Goal: Information Seeking & Learning: Learn about a topic

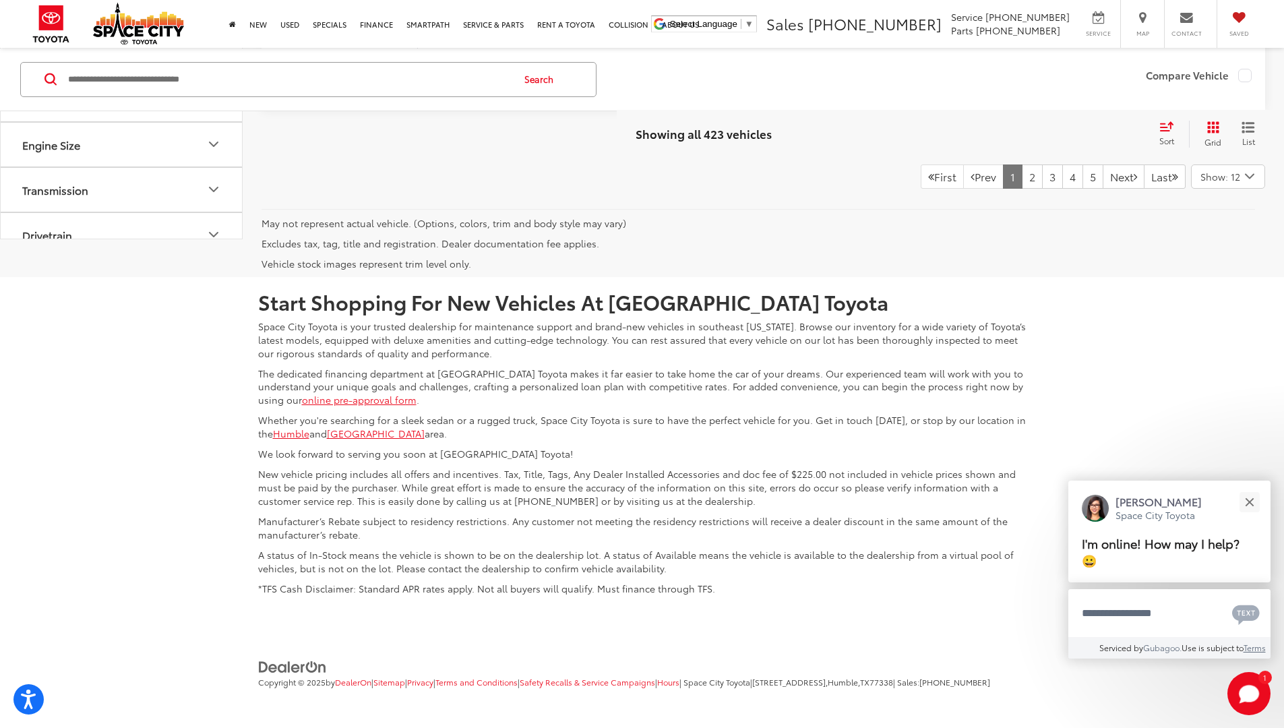
scroll to position [9790, 0]
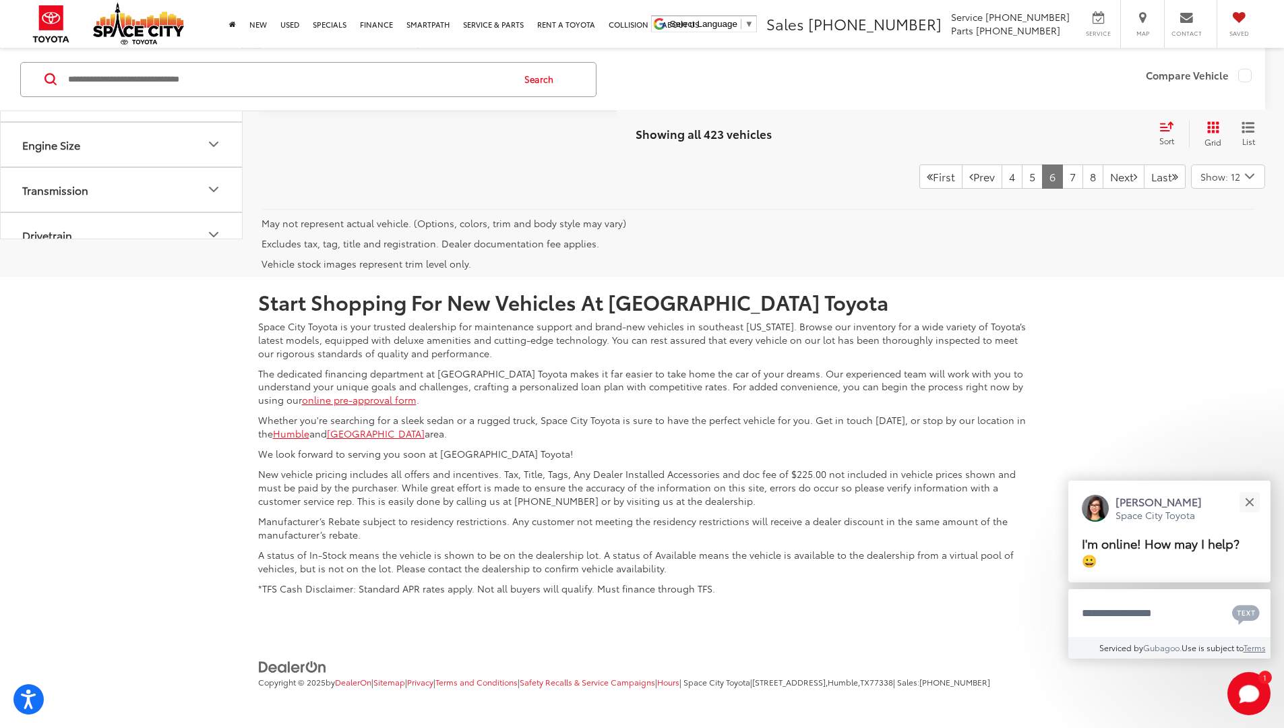
scroll to position [9887, 0]
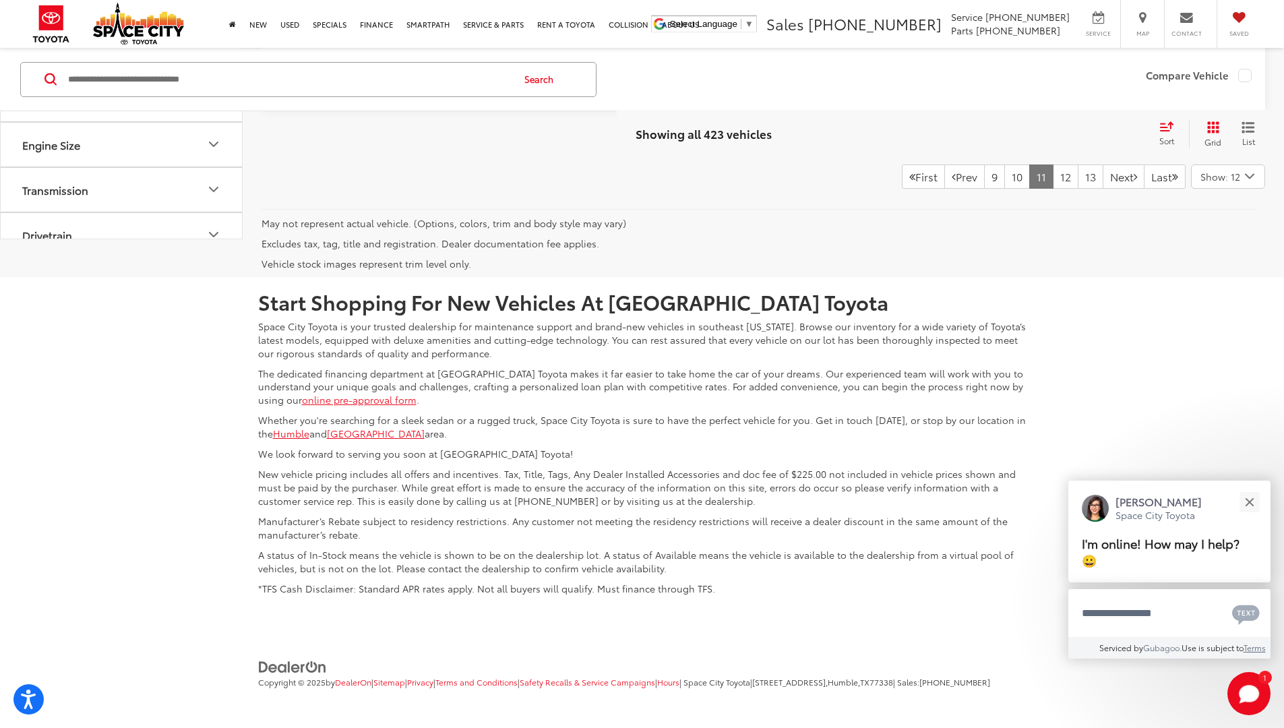
scroll to position [9863, 0]
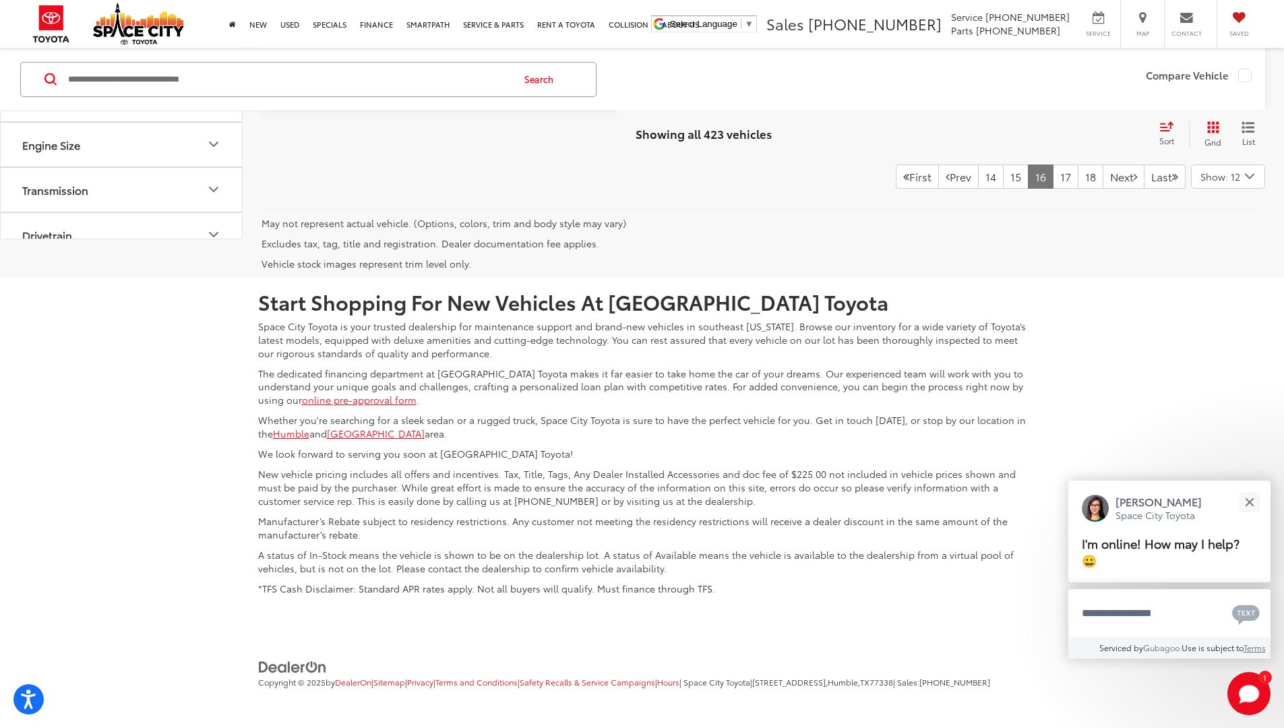
scroll to position [9757, 0]
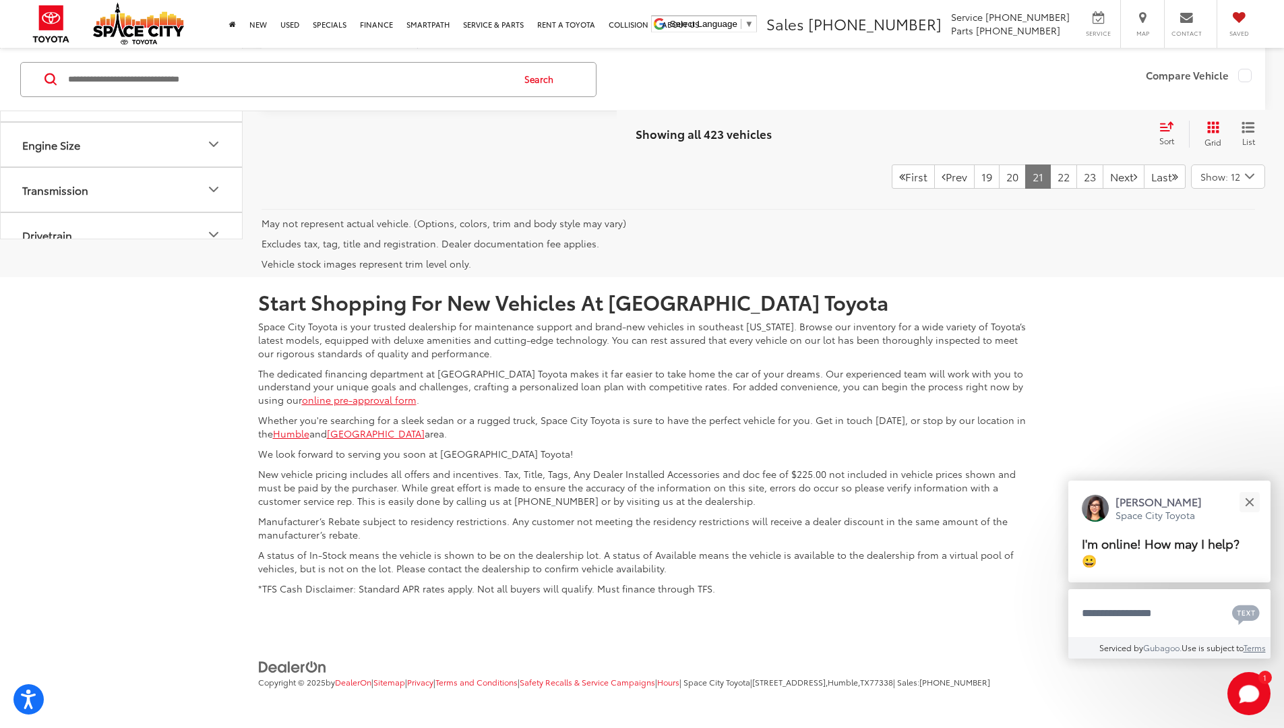
scroll to position [9654, 0]
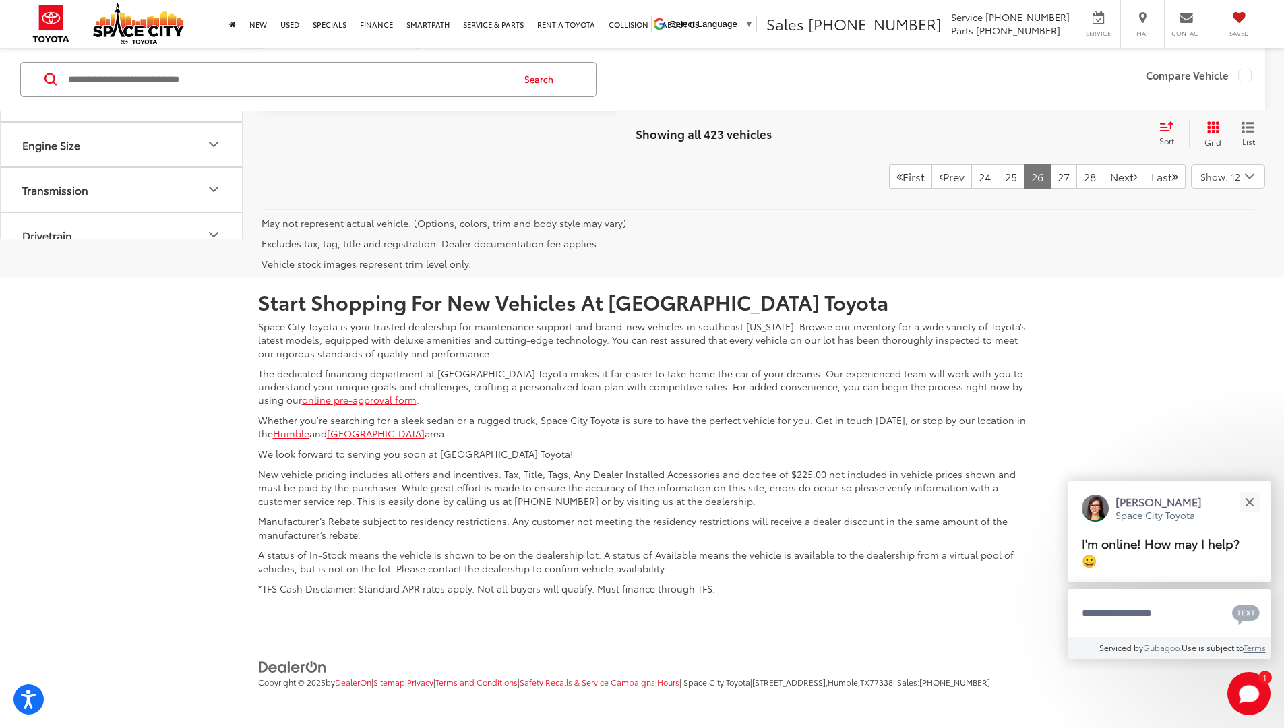
scroll to position [9654, 0]
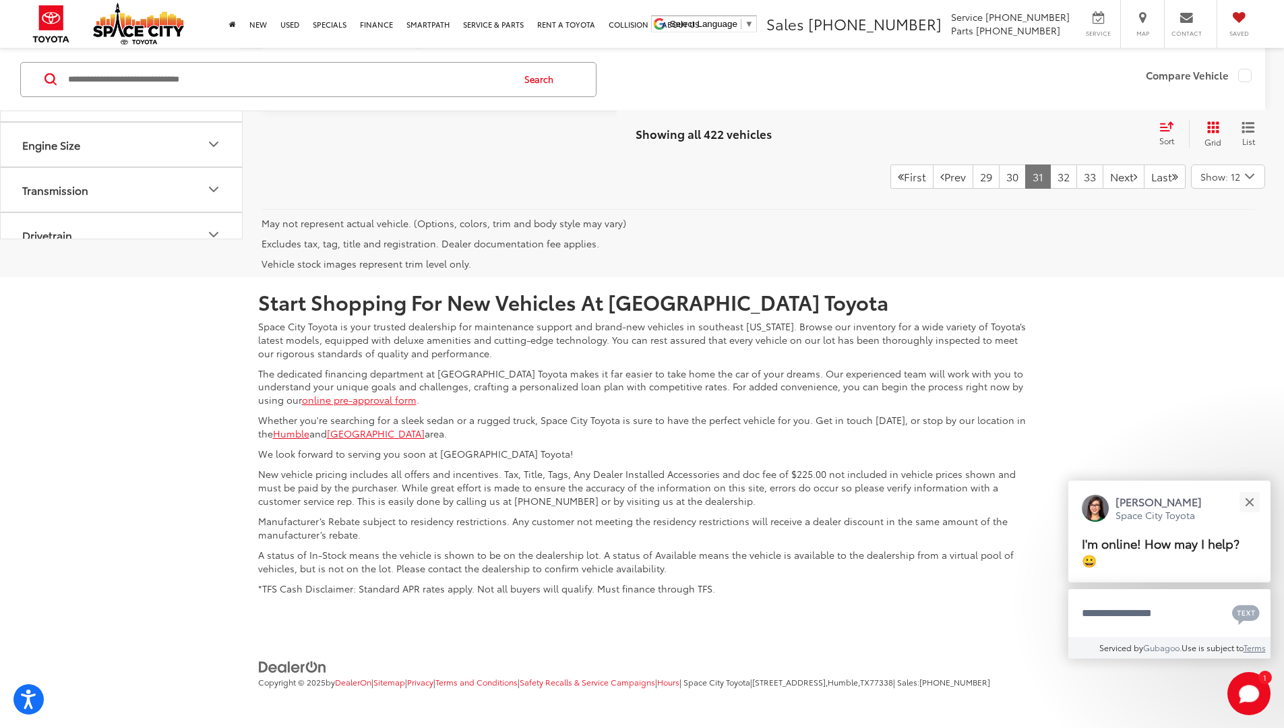
scroll to position [9698, 0]
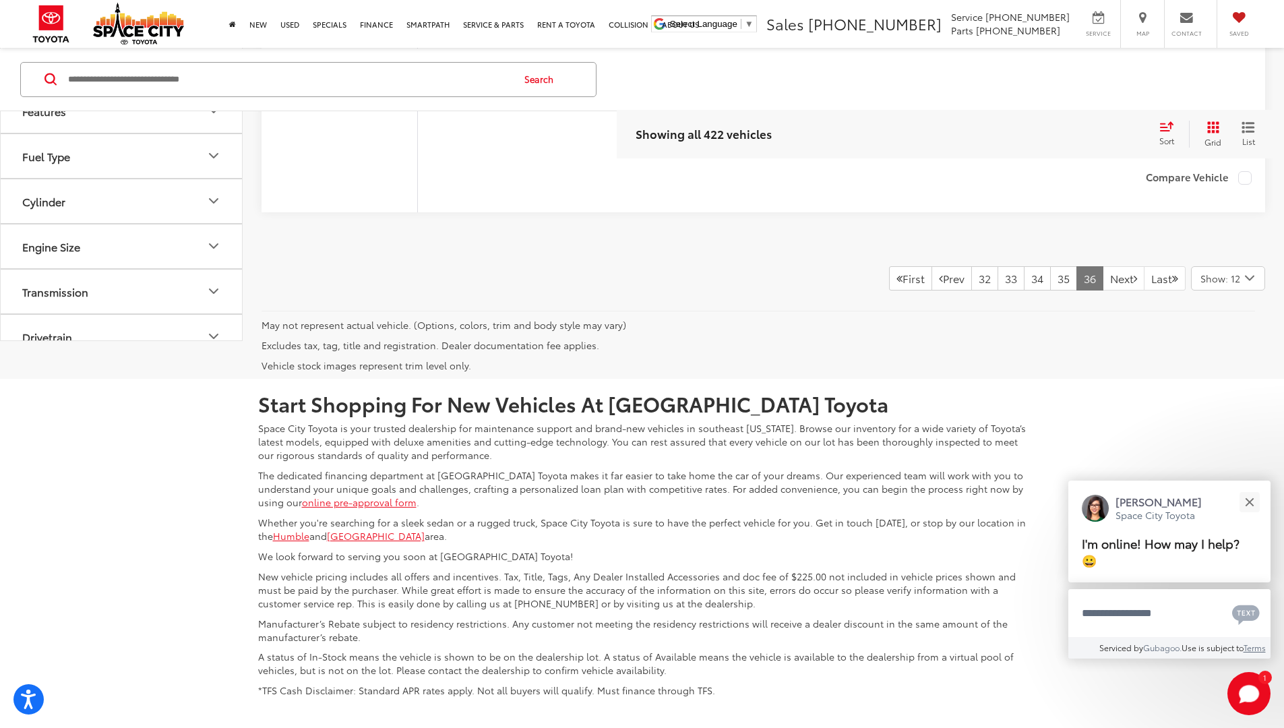
scroll to position [1655, 0]
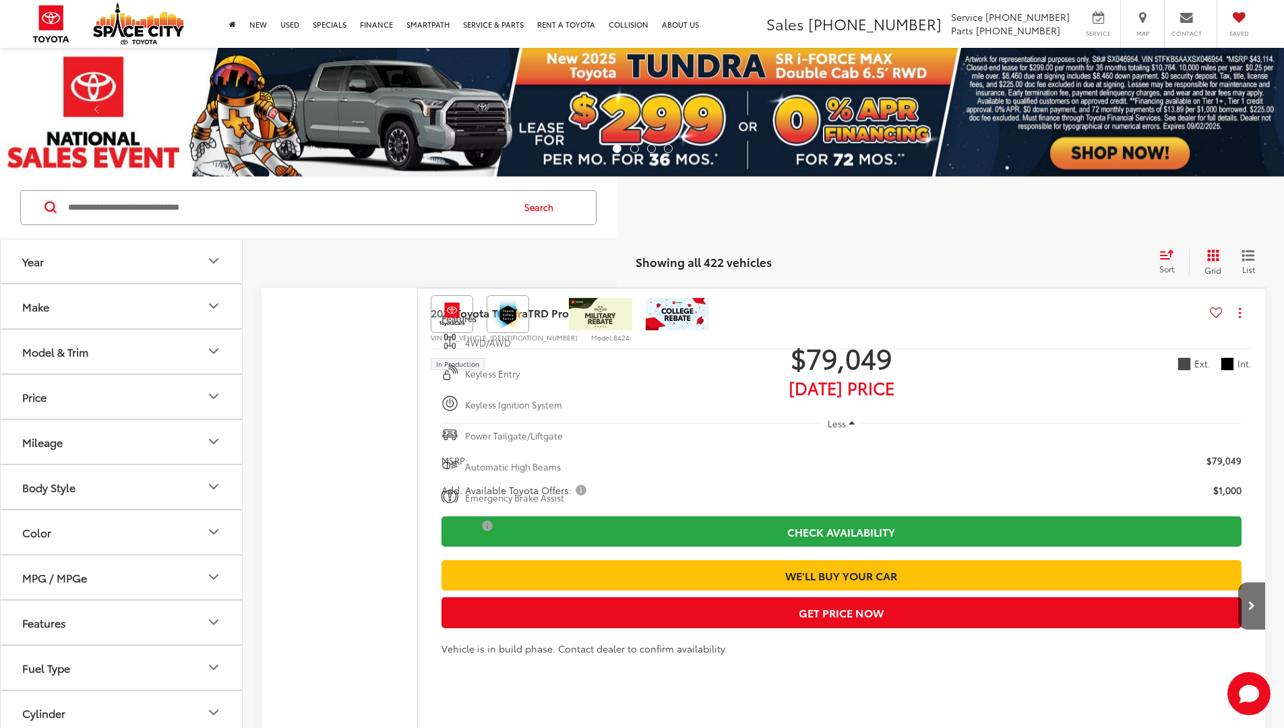
scroll to position [1655, 0]
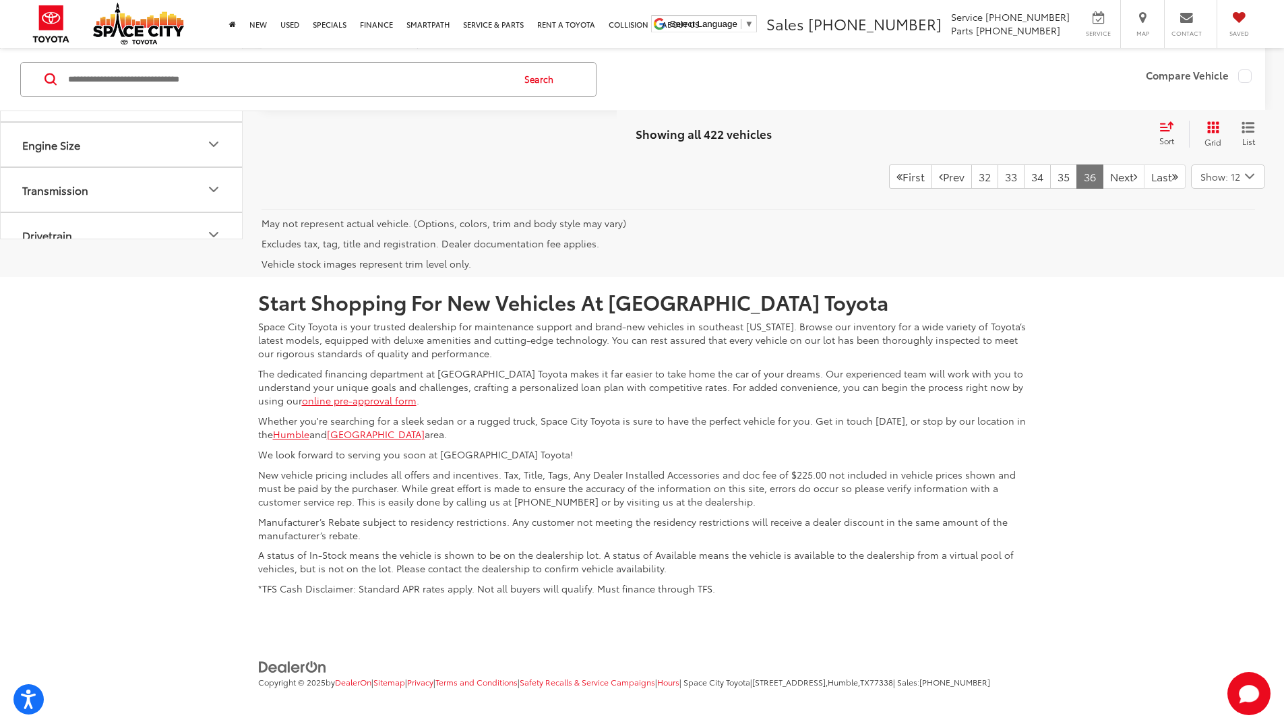
scroll to position [1655, 0]
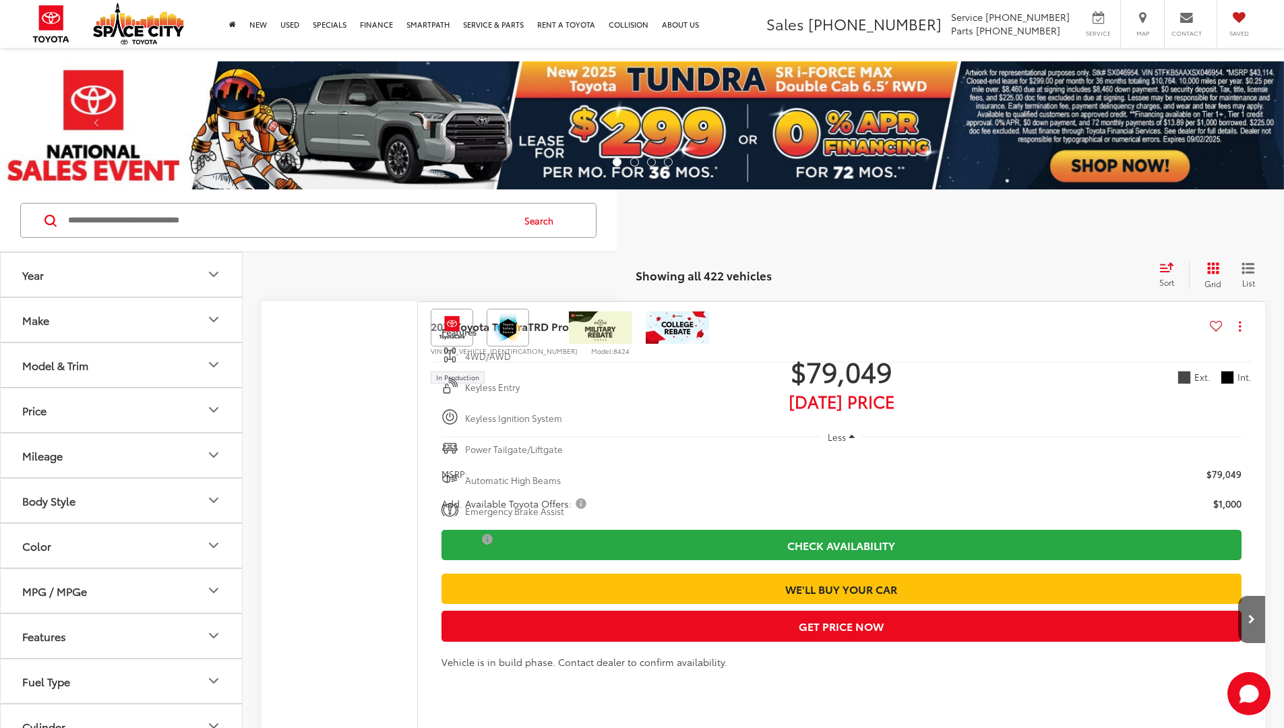
scroll to position [1655, 0]
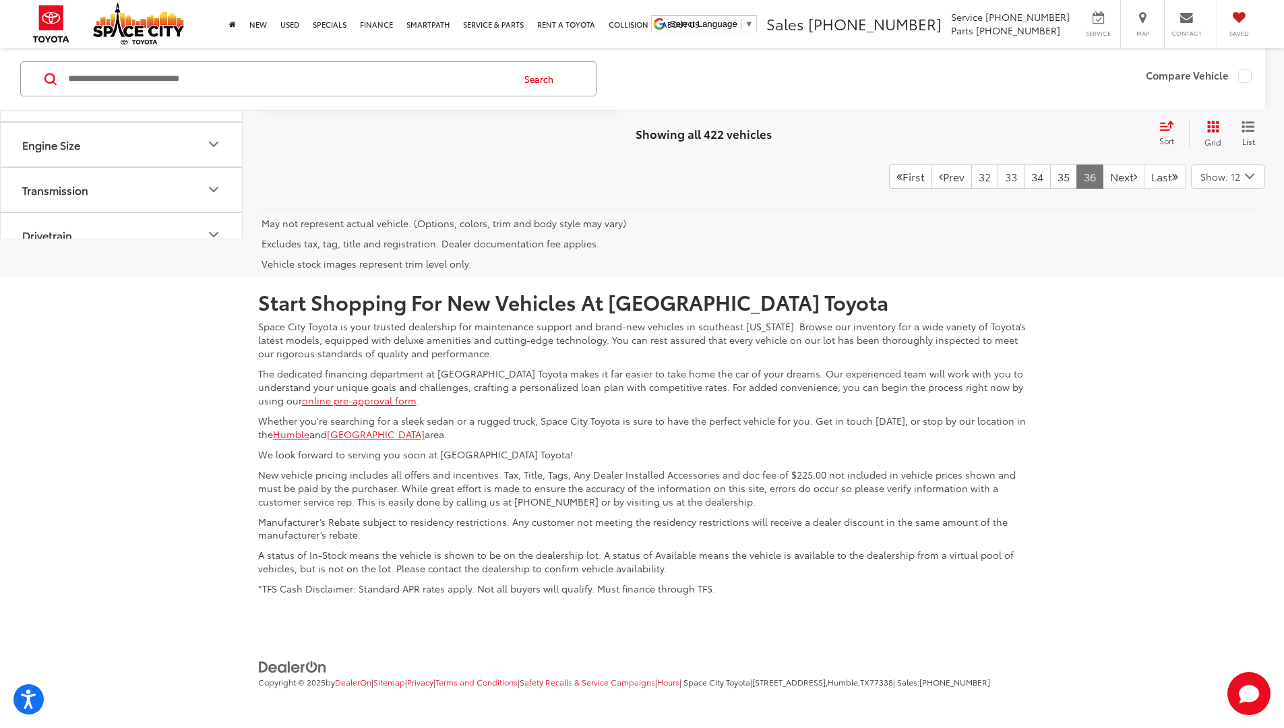
scroll to position [1669, 0]
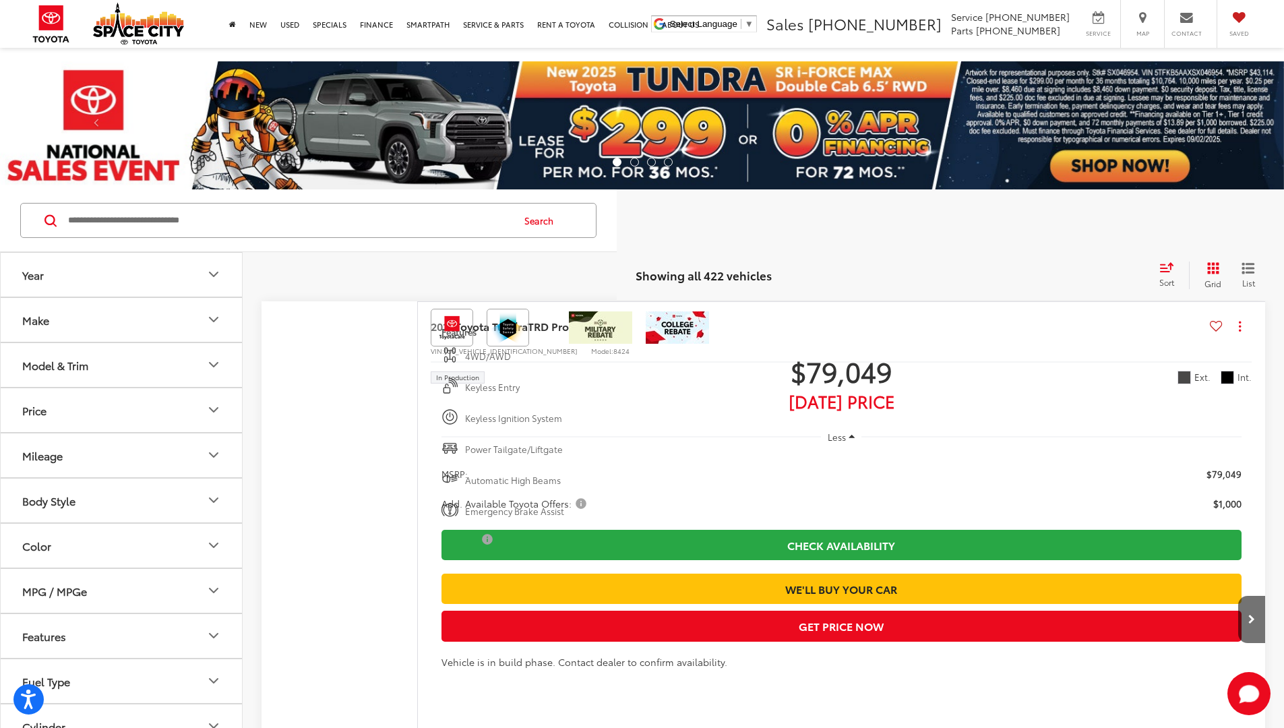
scroll to position [1615, 0]
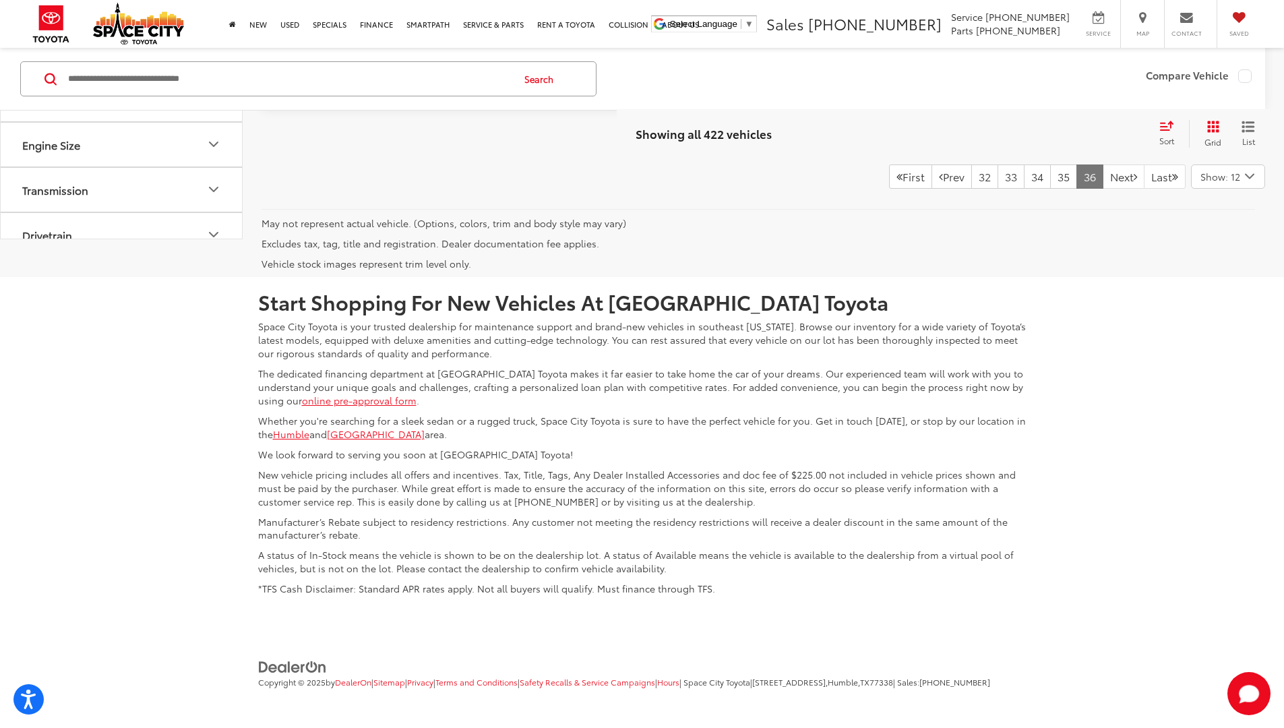
scroll to position [1615, 0]
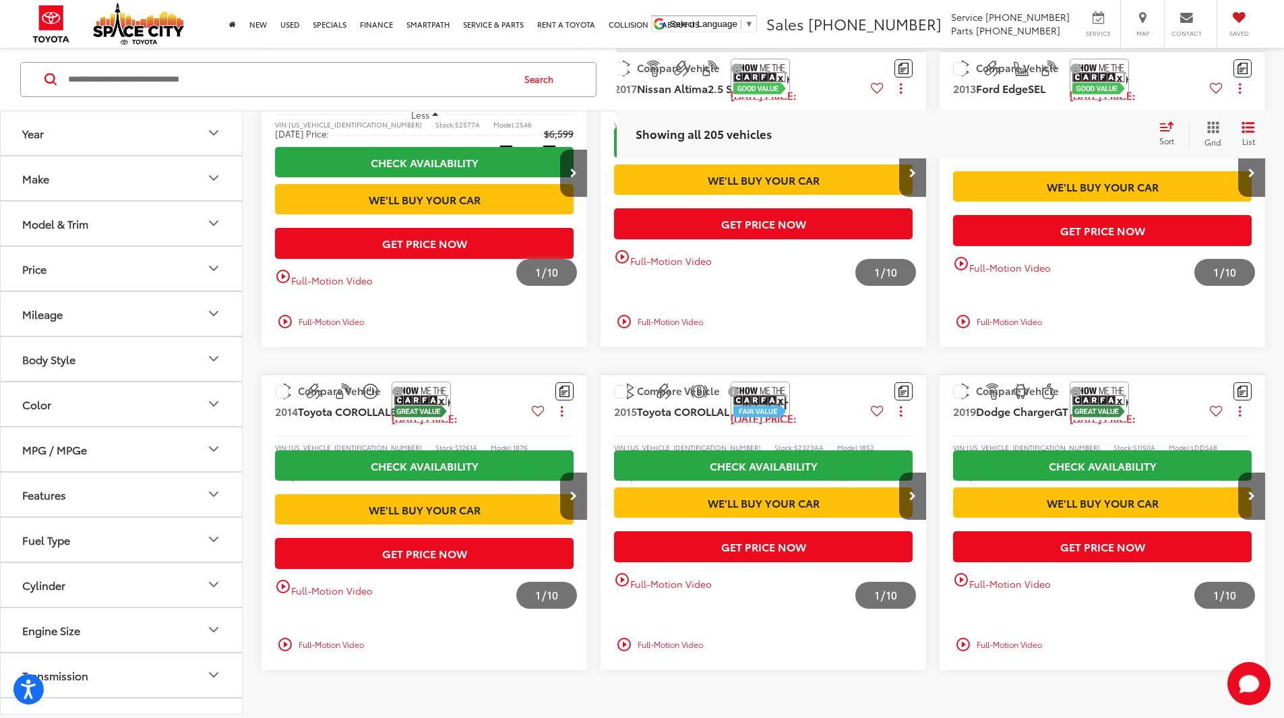
scroll to position [1047, 0]
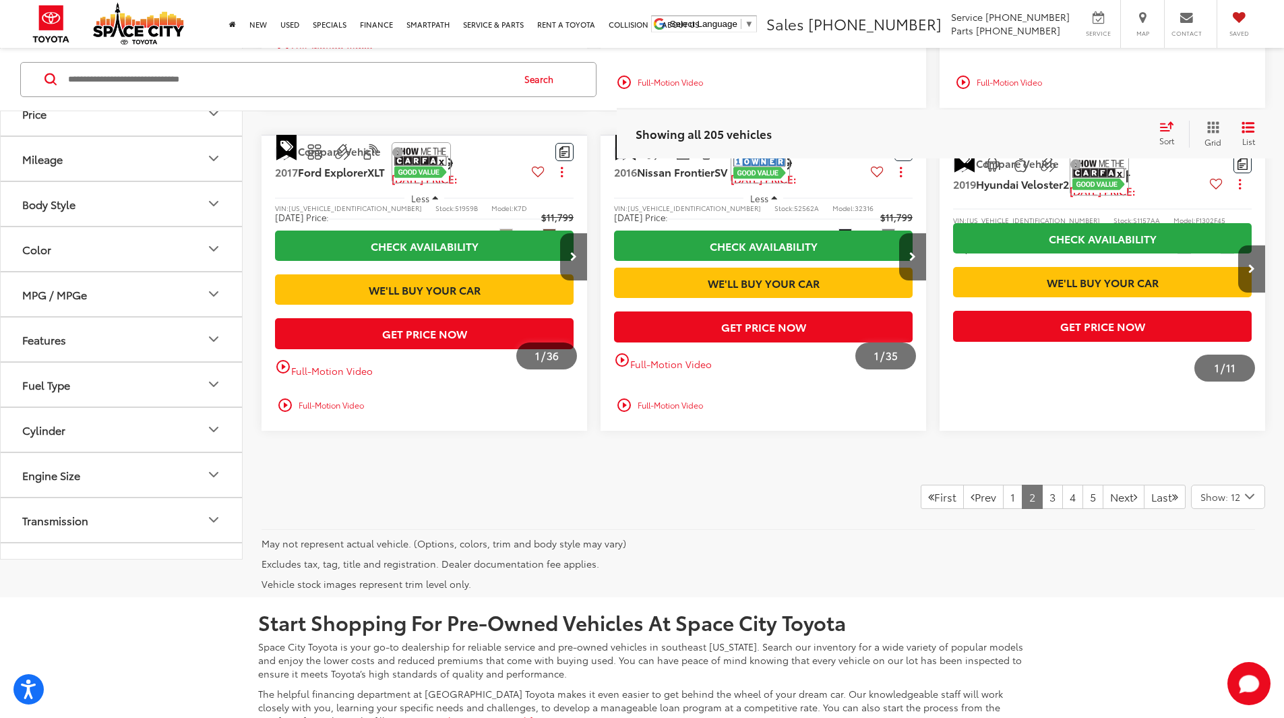
scroll to position [1142, 0]
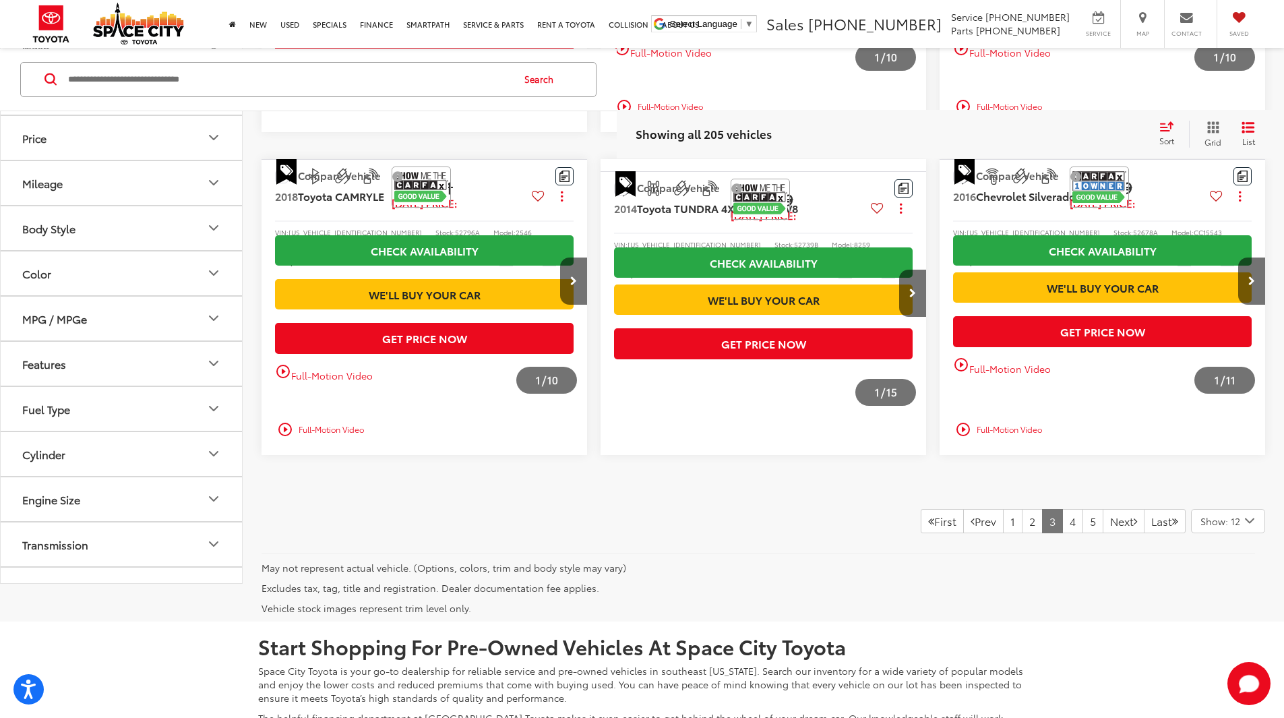
scroll to position [1104, 0]
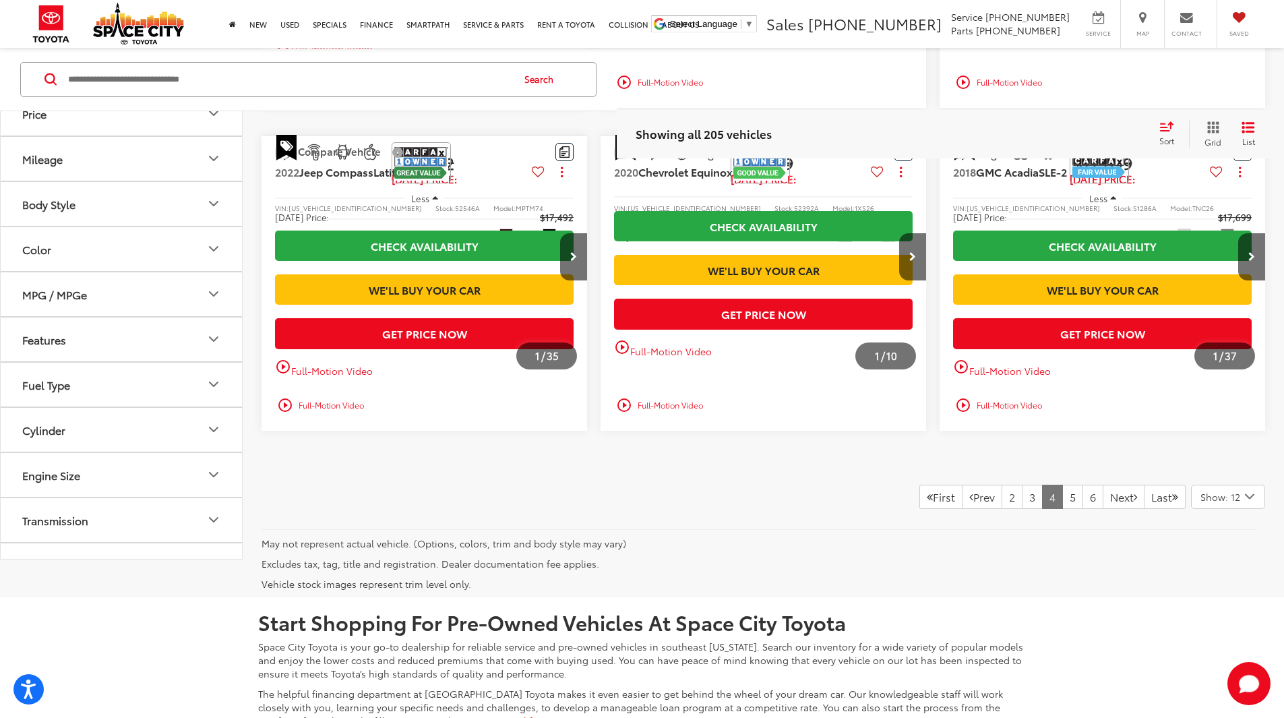
scroll to position [1142, 0]
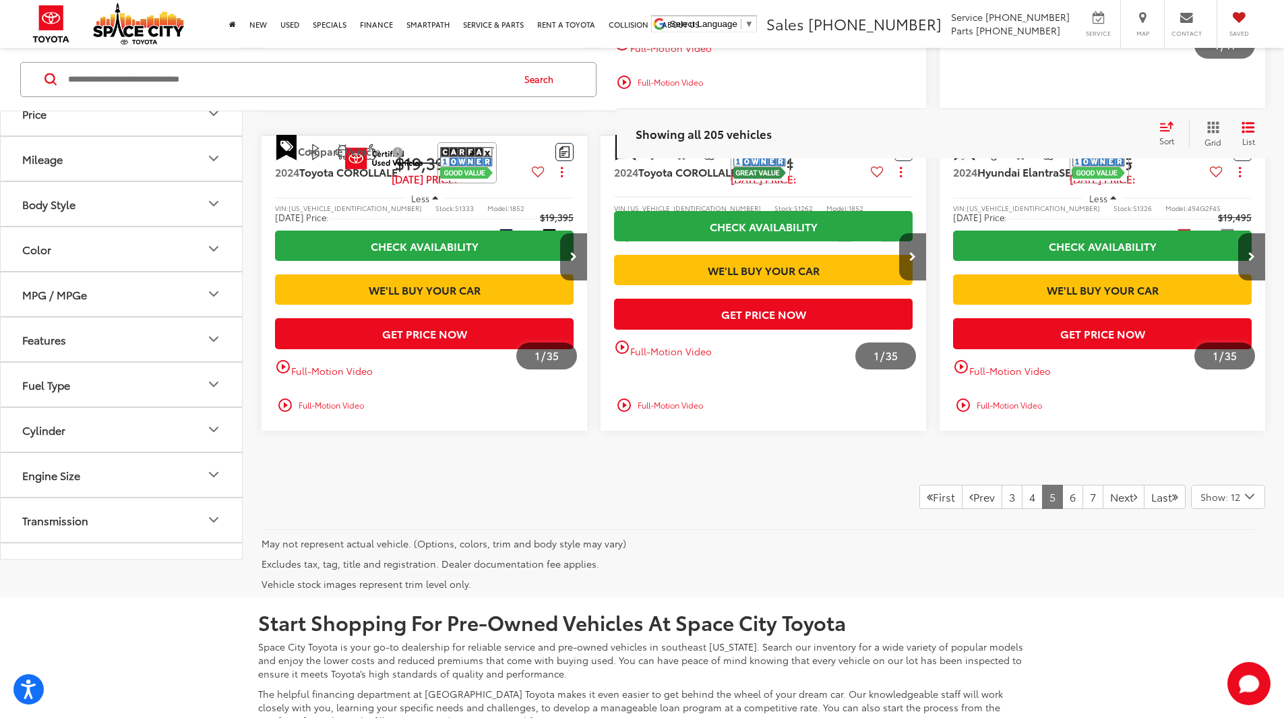
scroll to position [1142, 0]
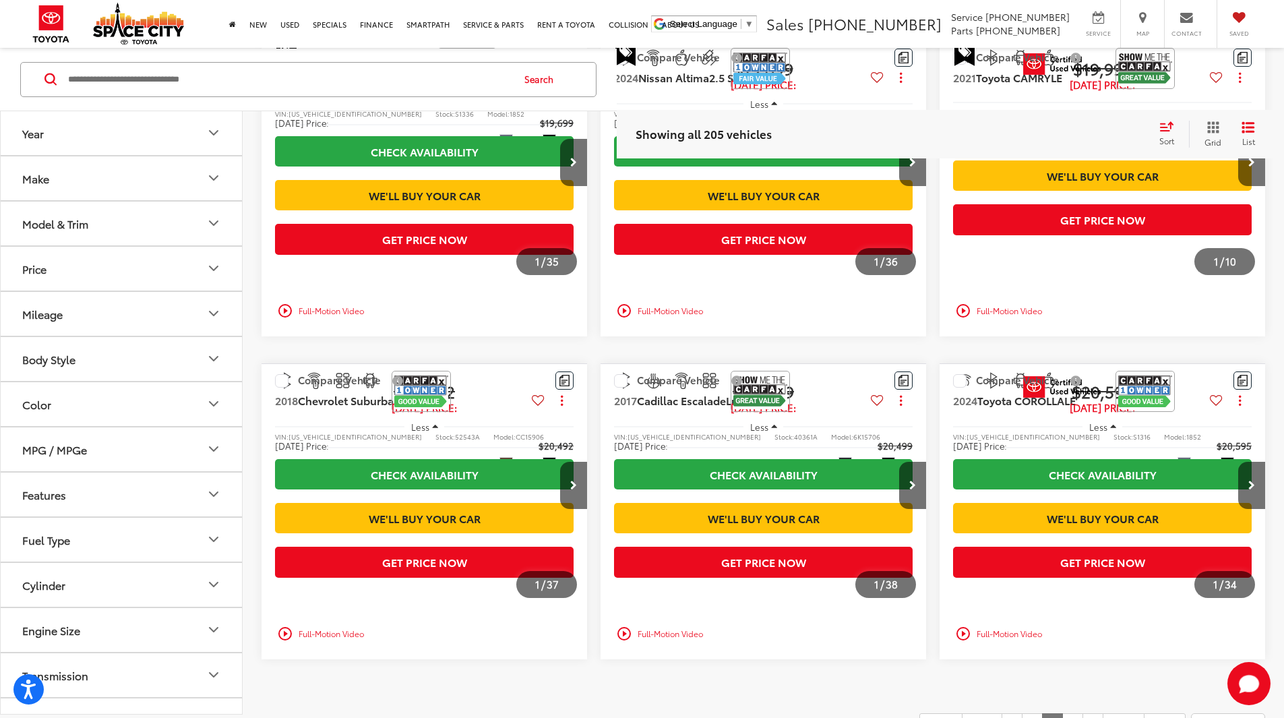
scroll to position [1057, 0]
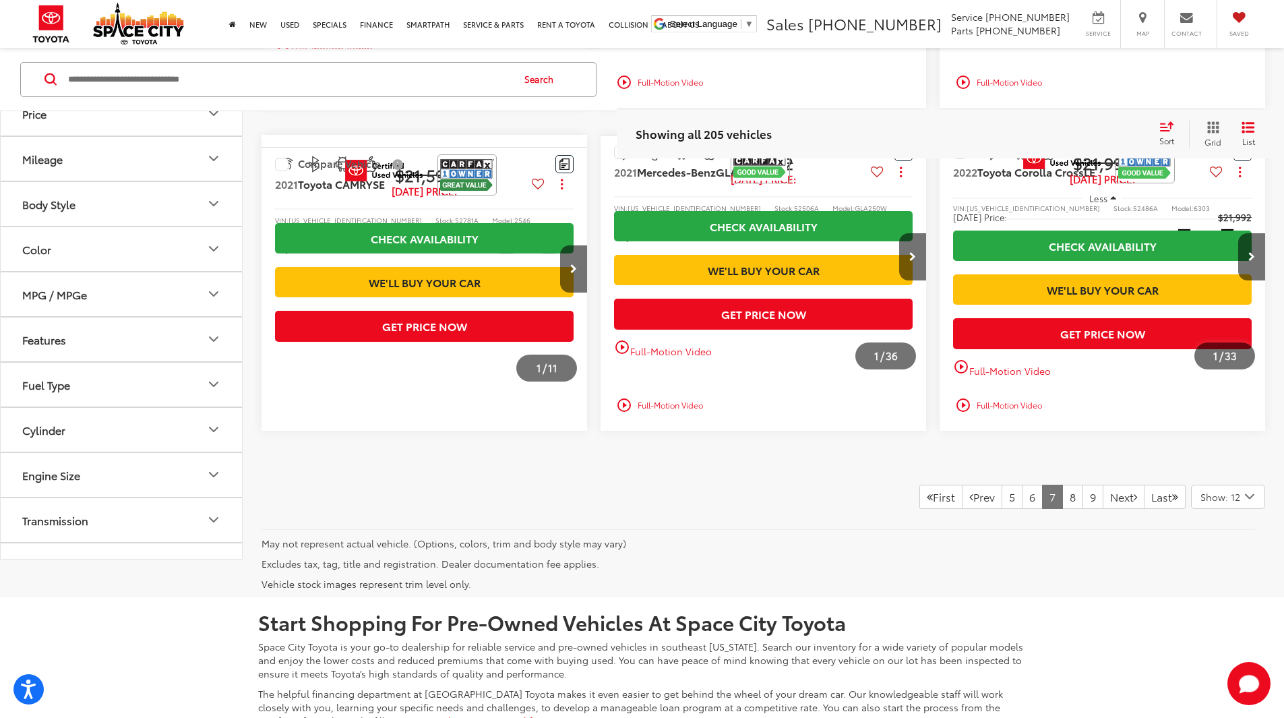
scroll to position [1142, 0]
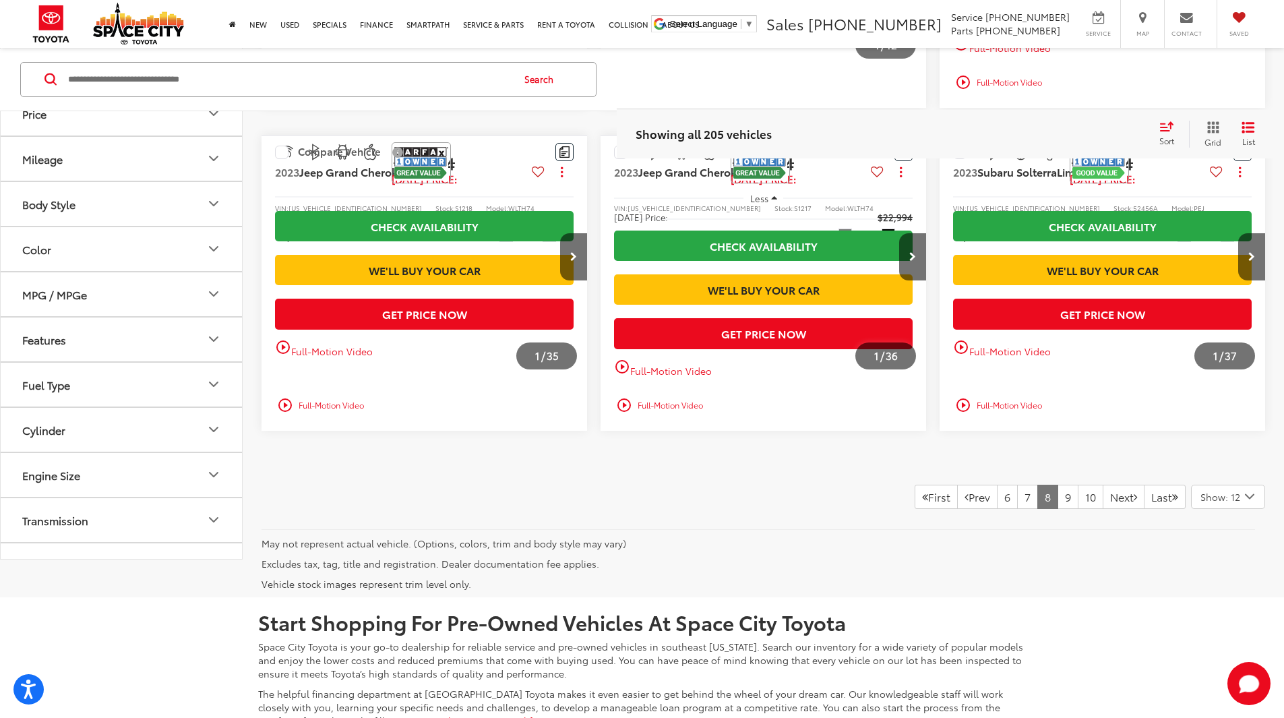
scroll to position [1142, 0]
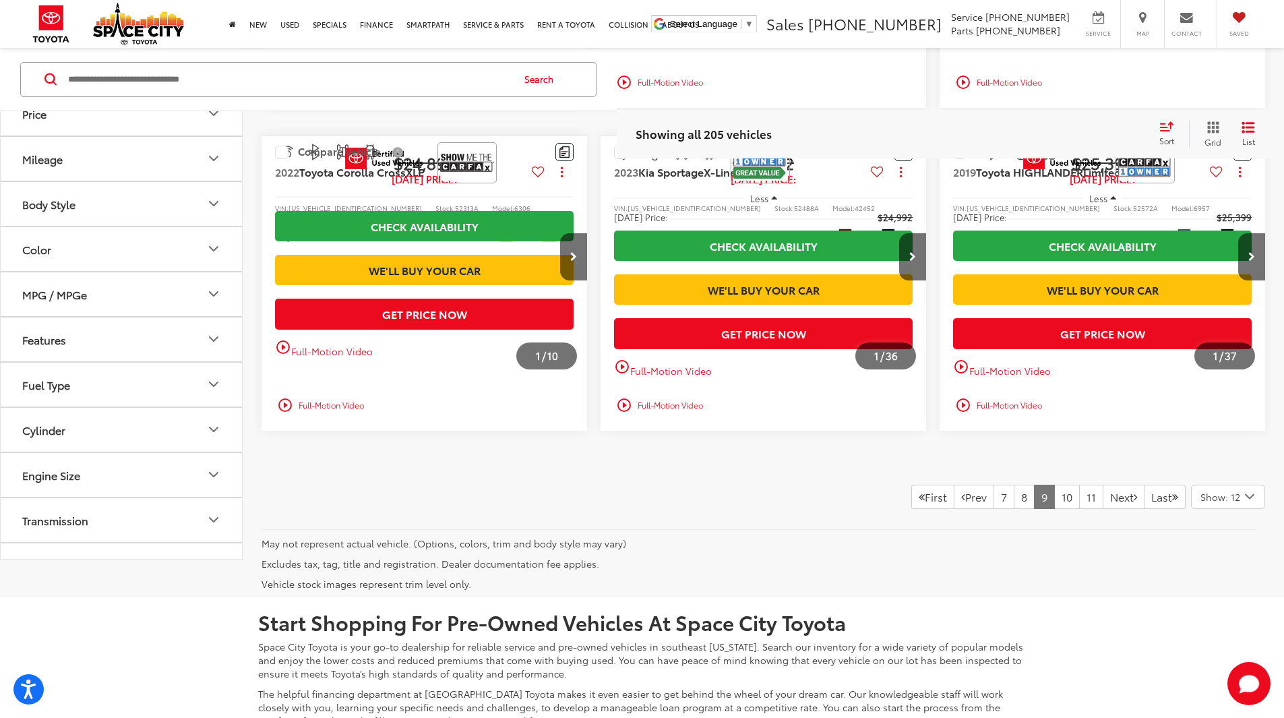
scroll to position [1142, 0]
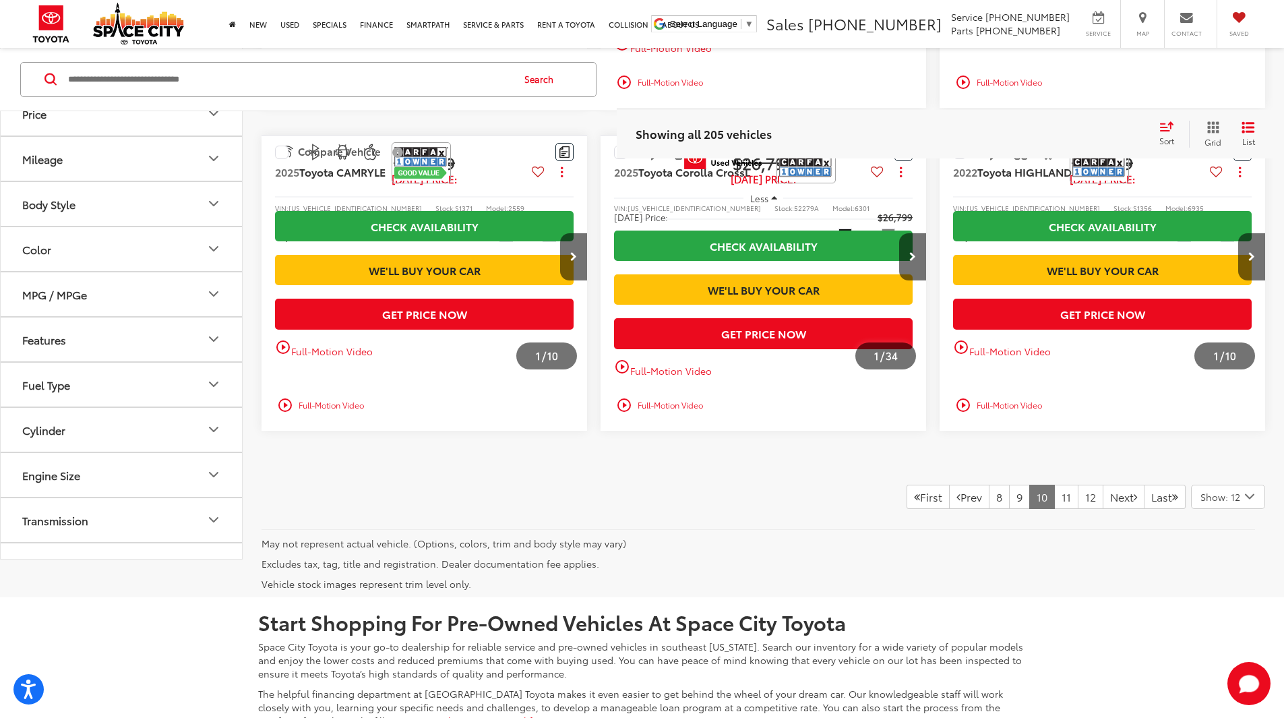
scroll to position [1142, 0]
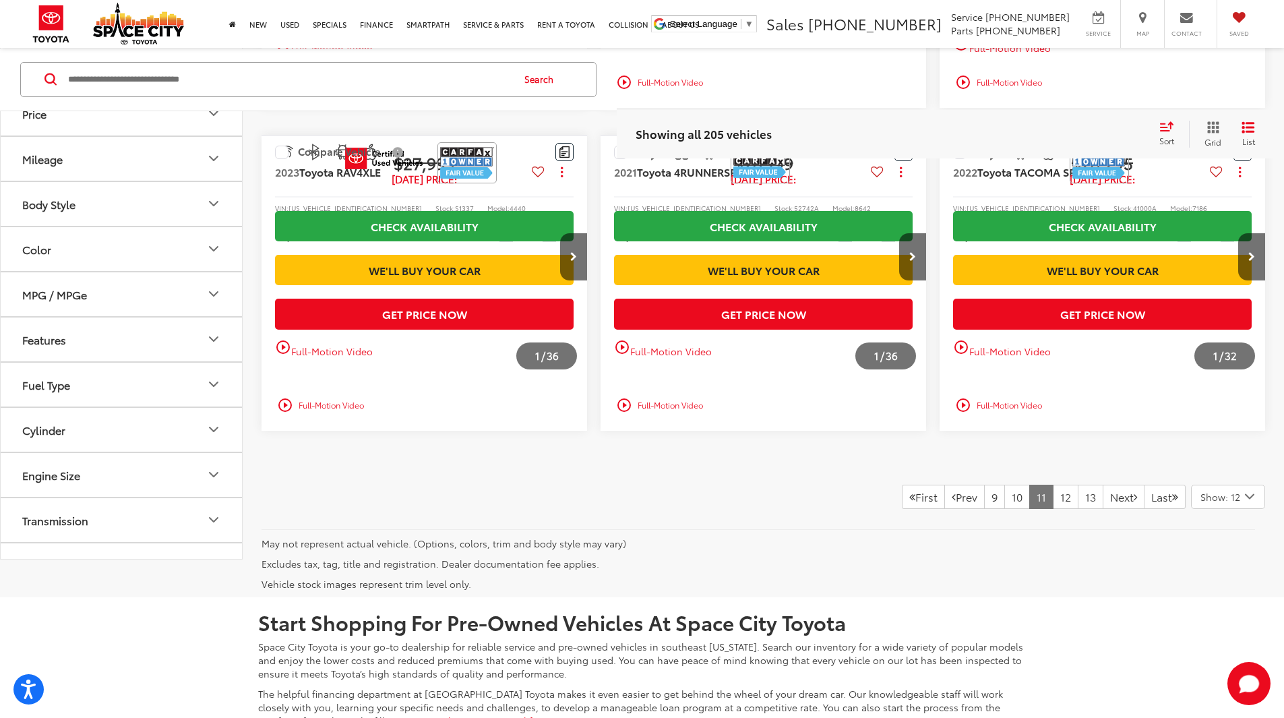
scroll to position [1142, 0]
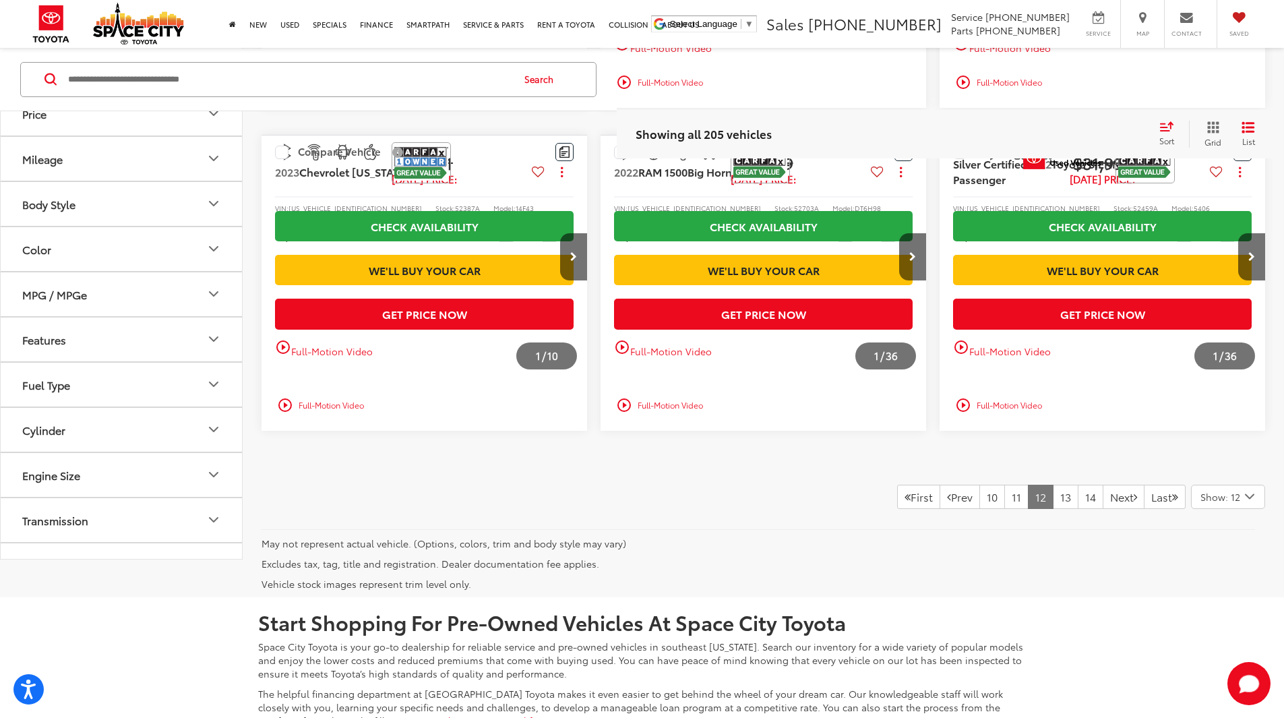
scroll to position [1142, 0]
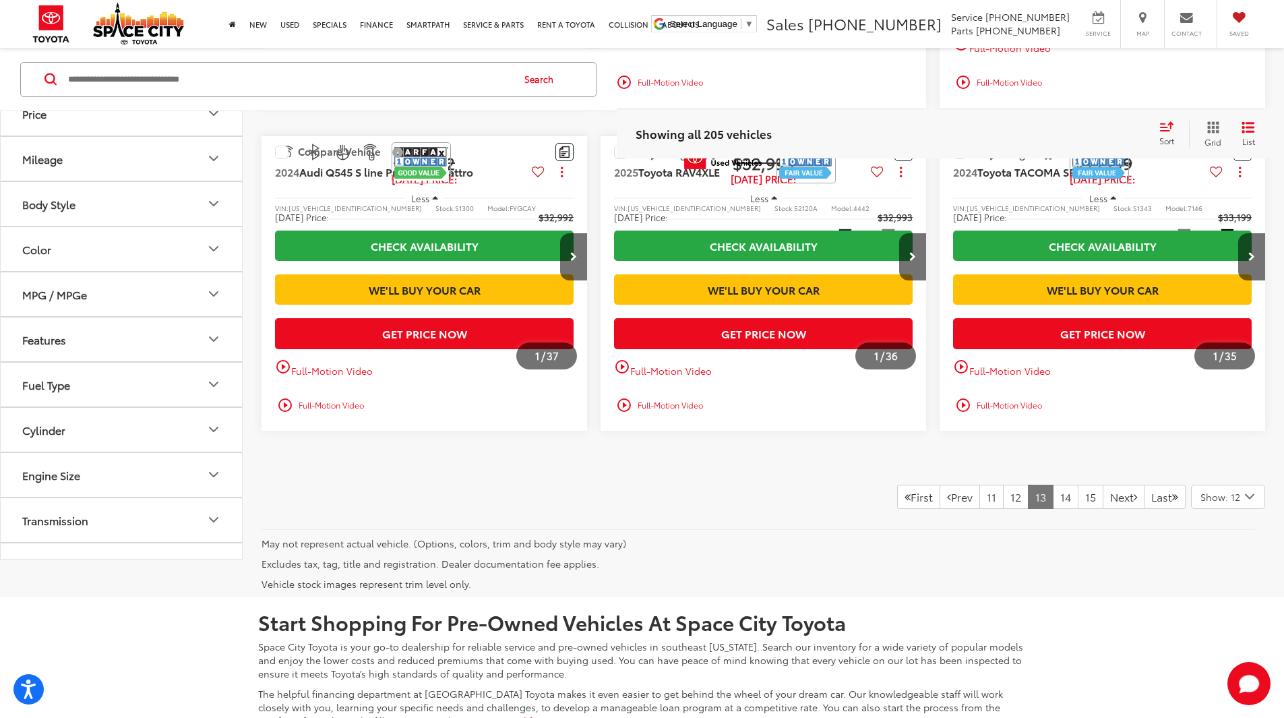
scroll to position [1142, 0]
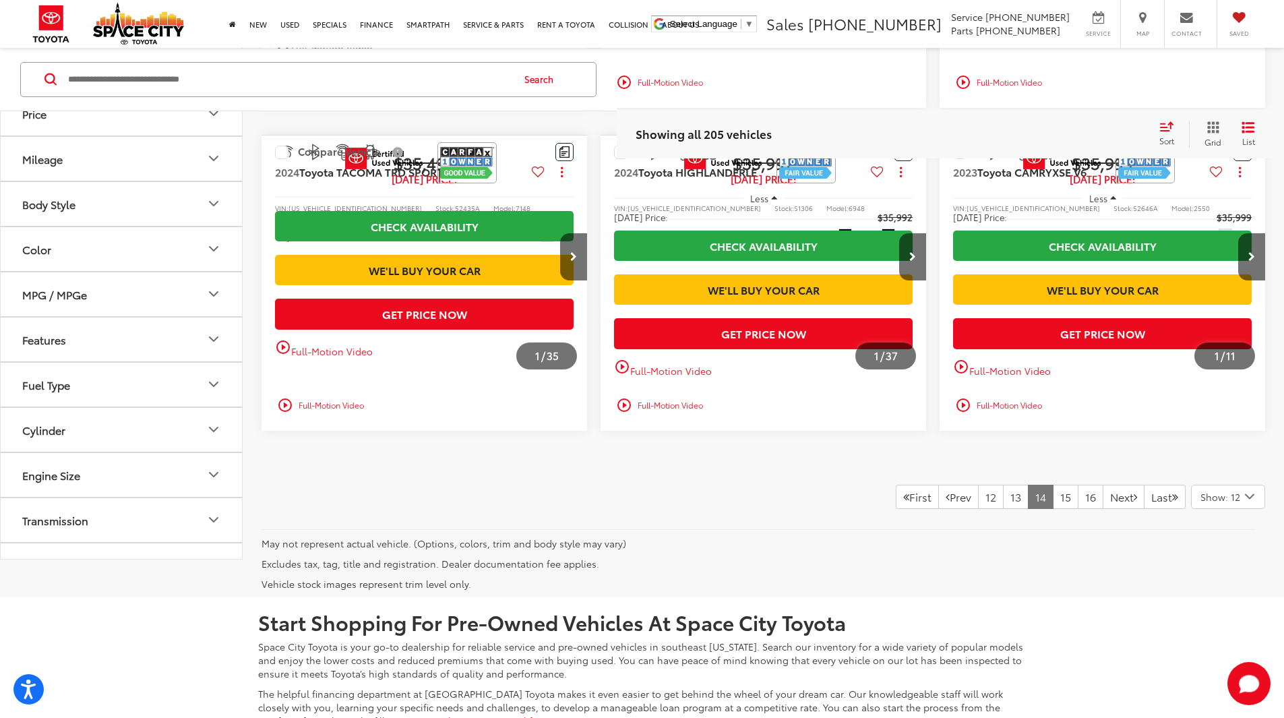
scroll to position [1142, 0]
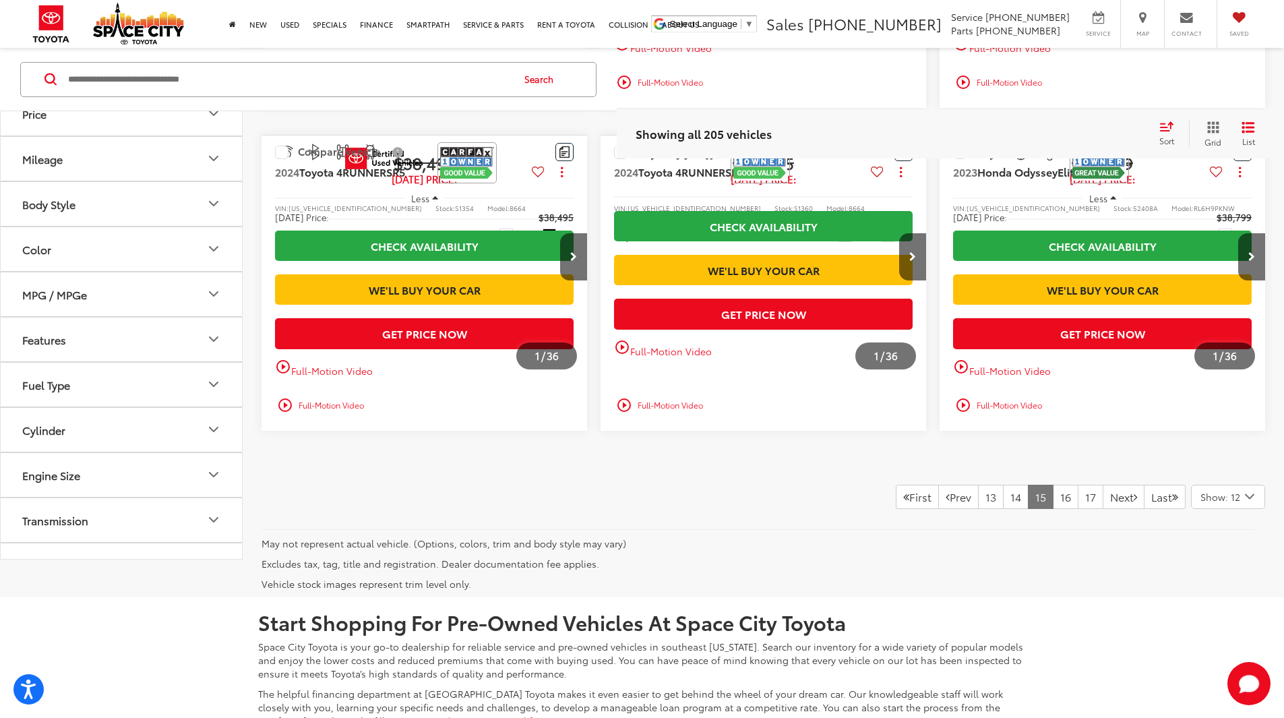
scroll to position [1142, 0]
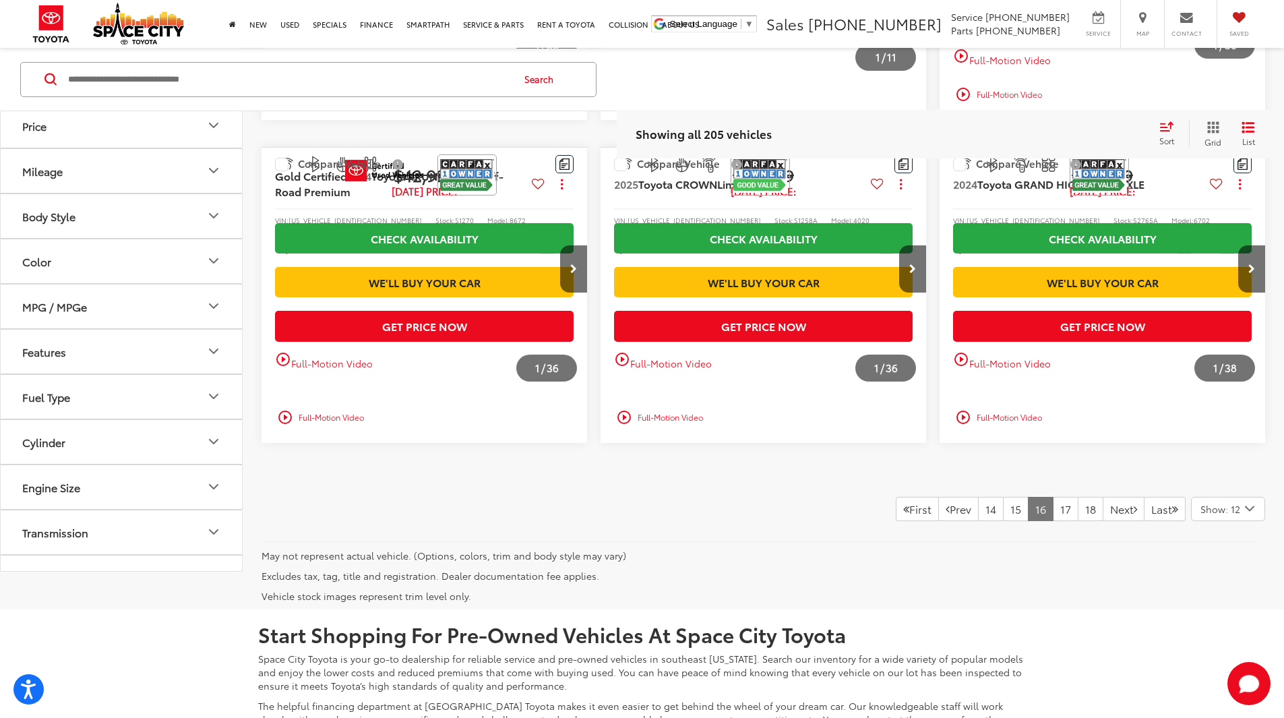
scroll to position [1123, 0]
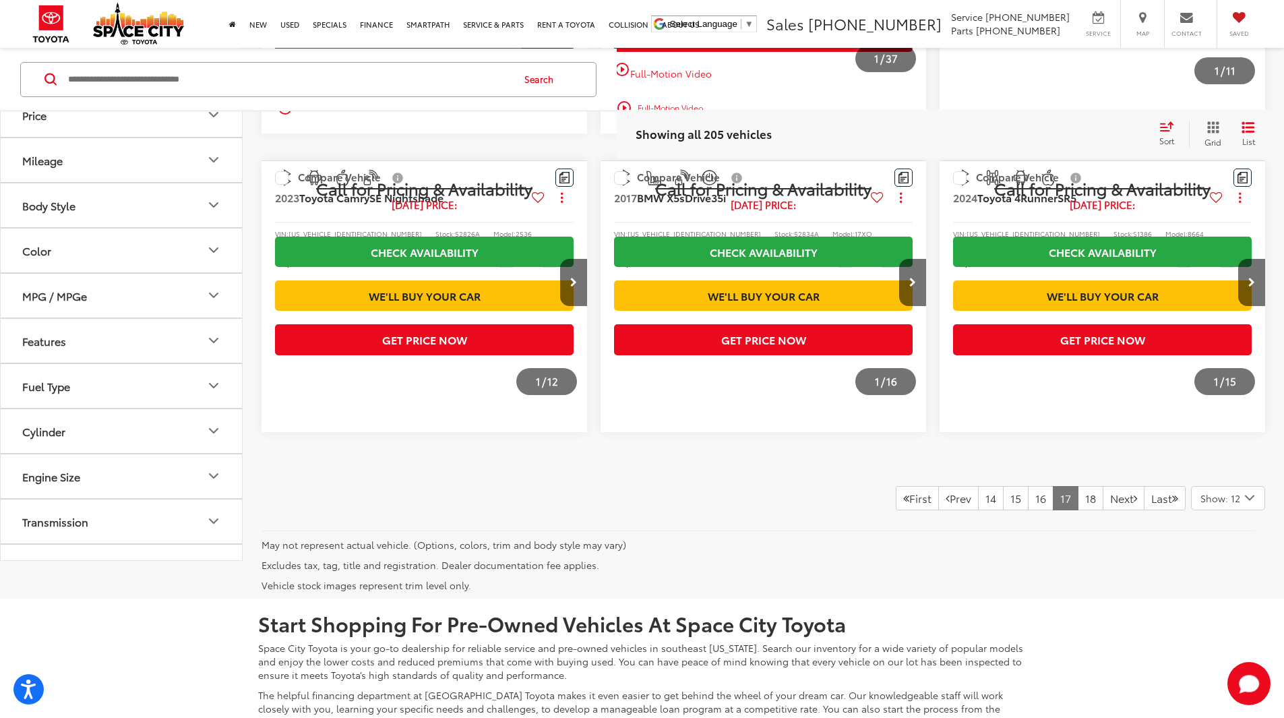
scroll to position [1100, 0]
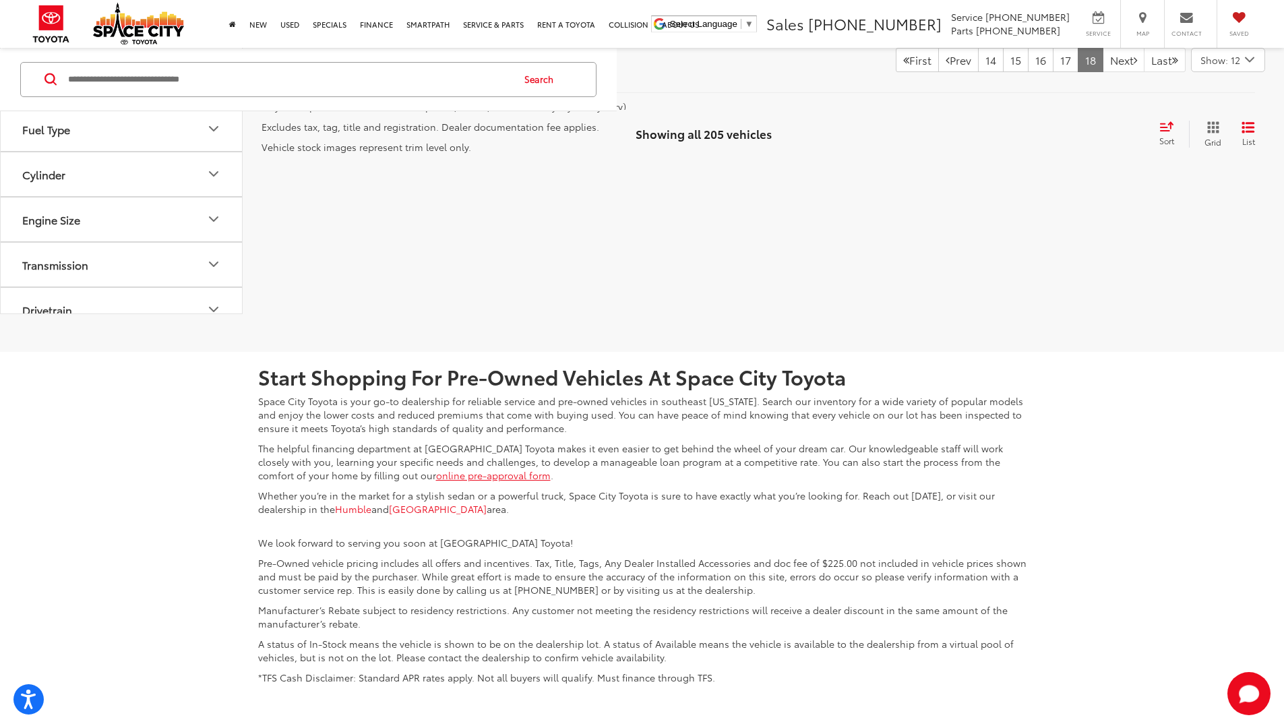
scroll to position [502, 0]
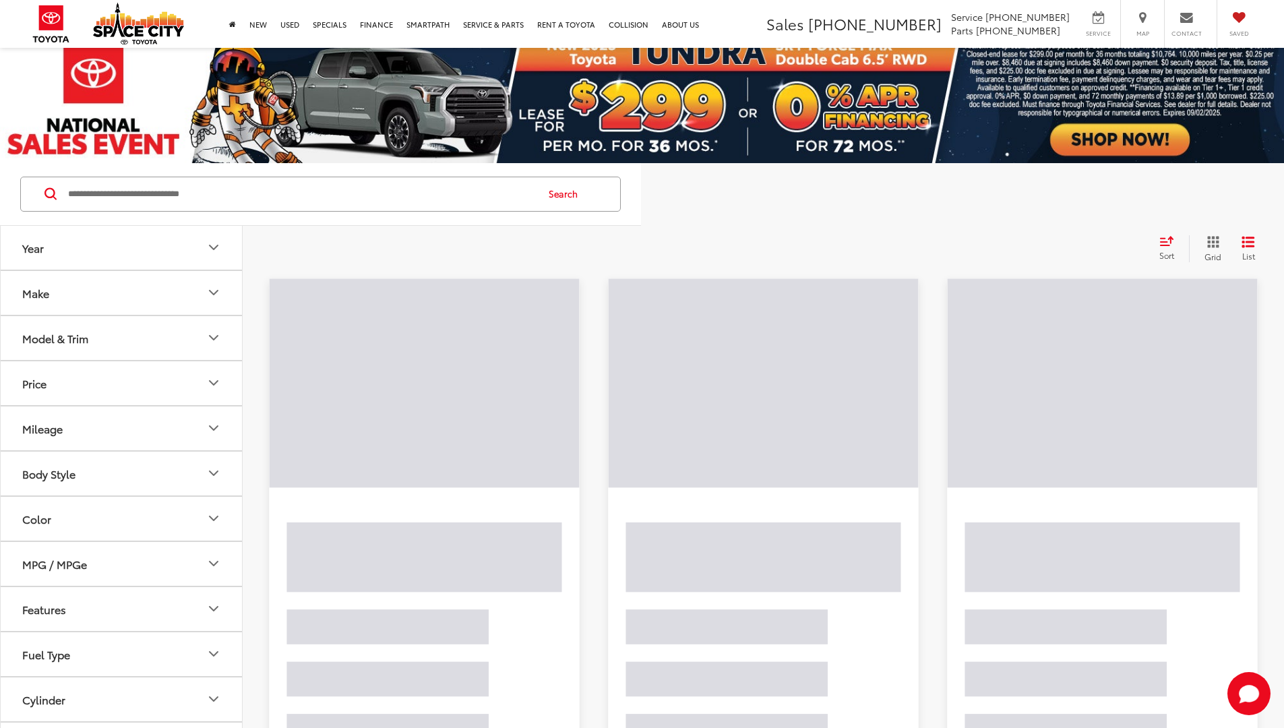
scroll to position [13, 0]
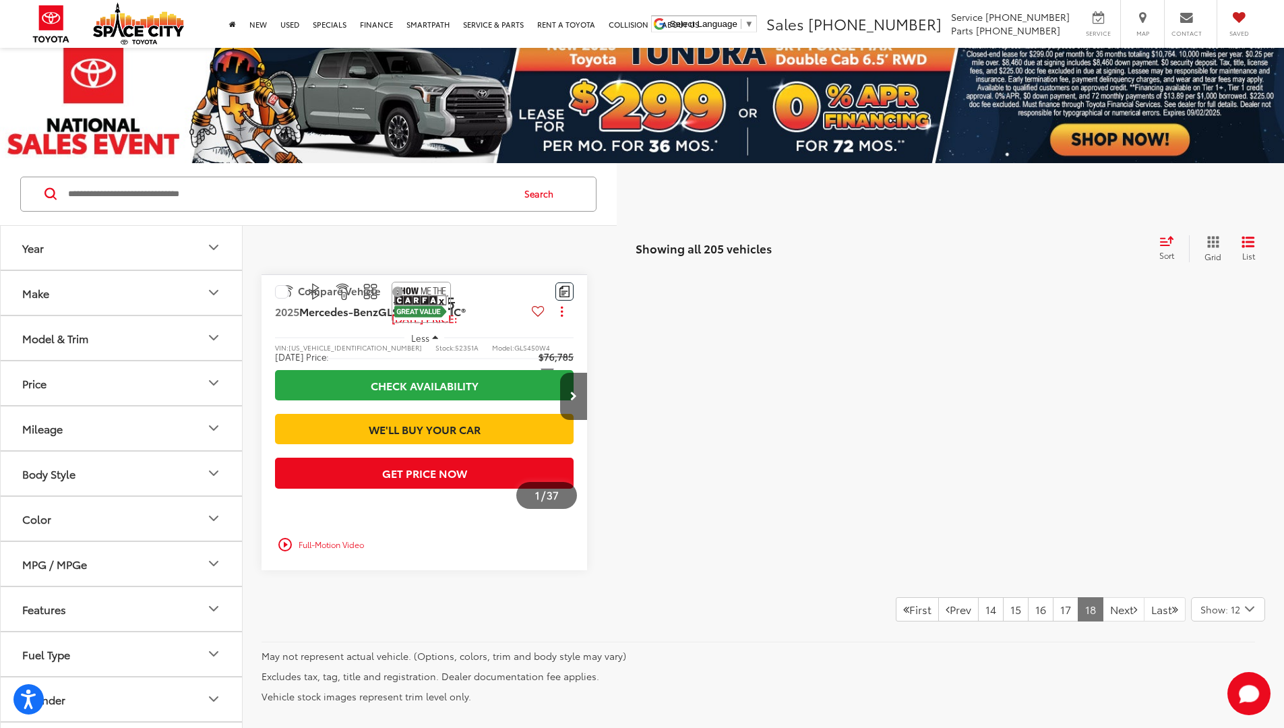
scroll to position [497, 0]
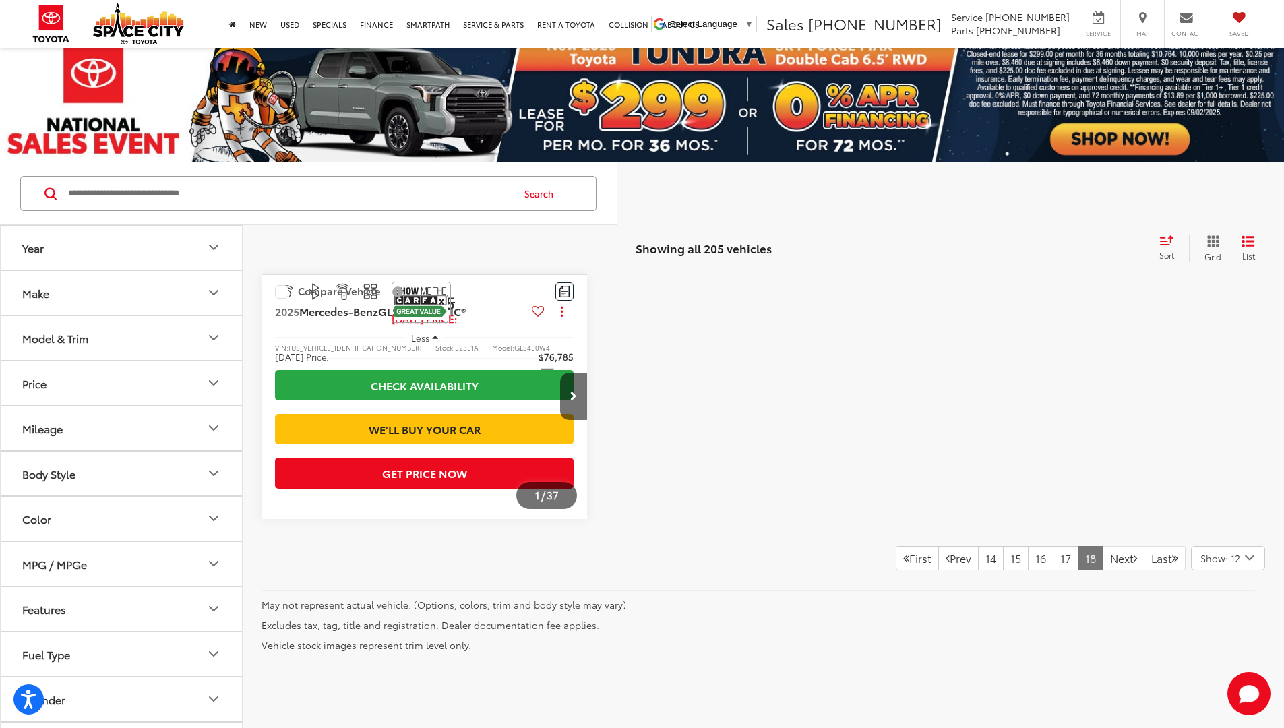
scroll to position [510, 0]
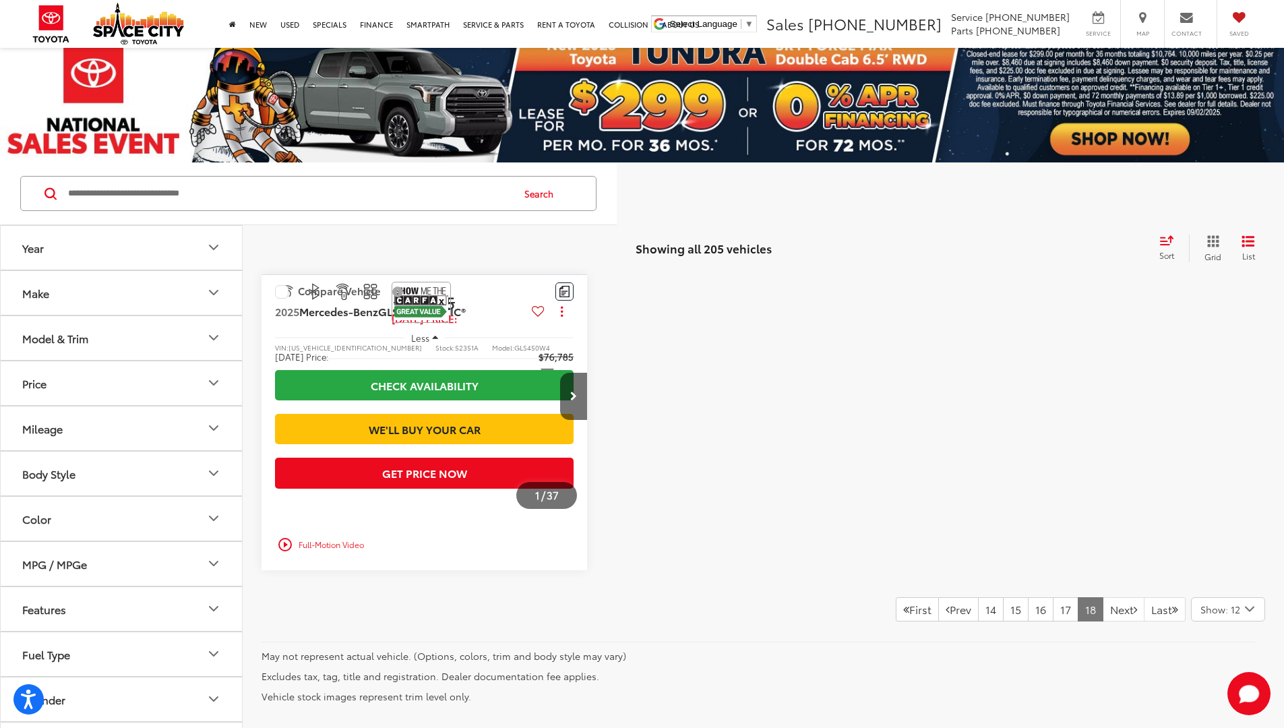
scroll to position [517, 0]
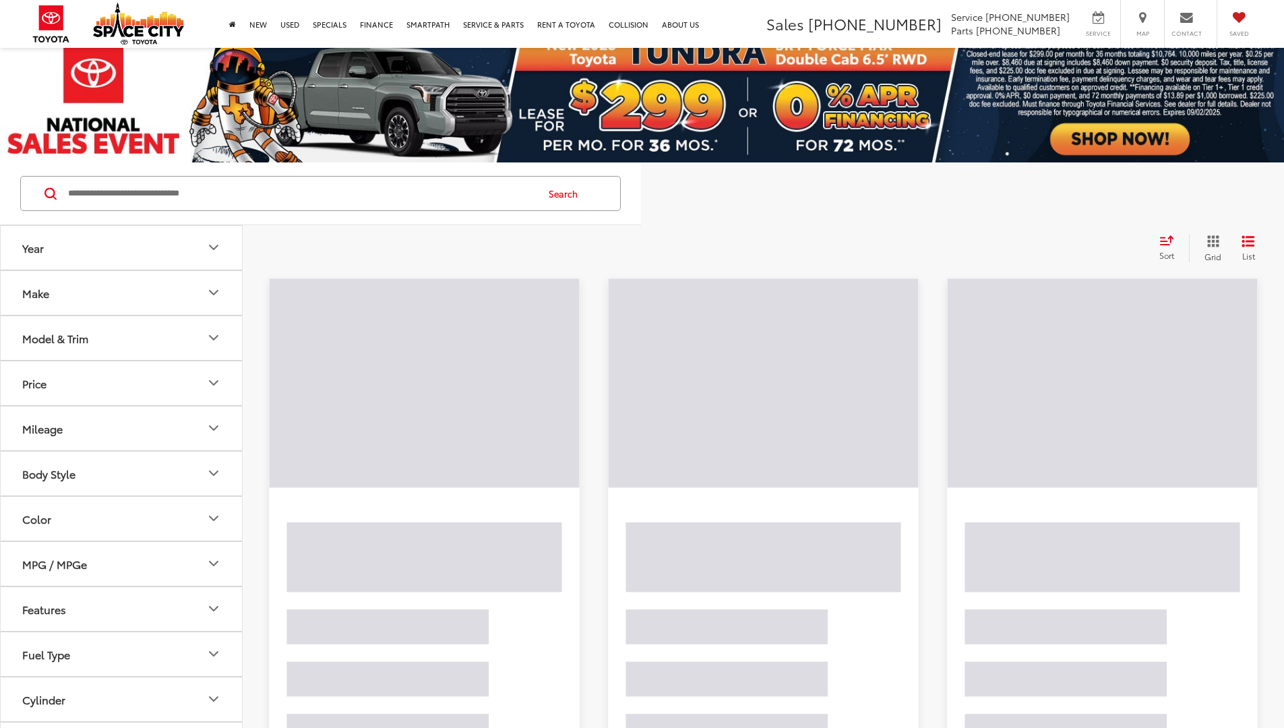
scroll to position [27, 0]
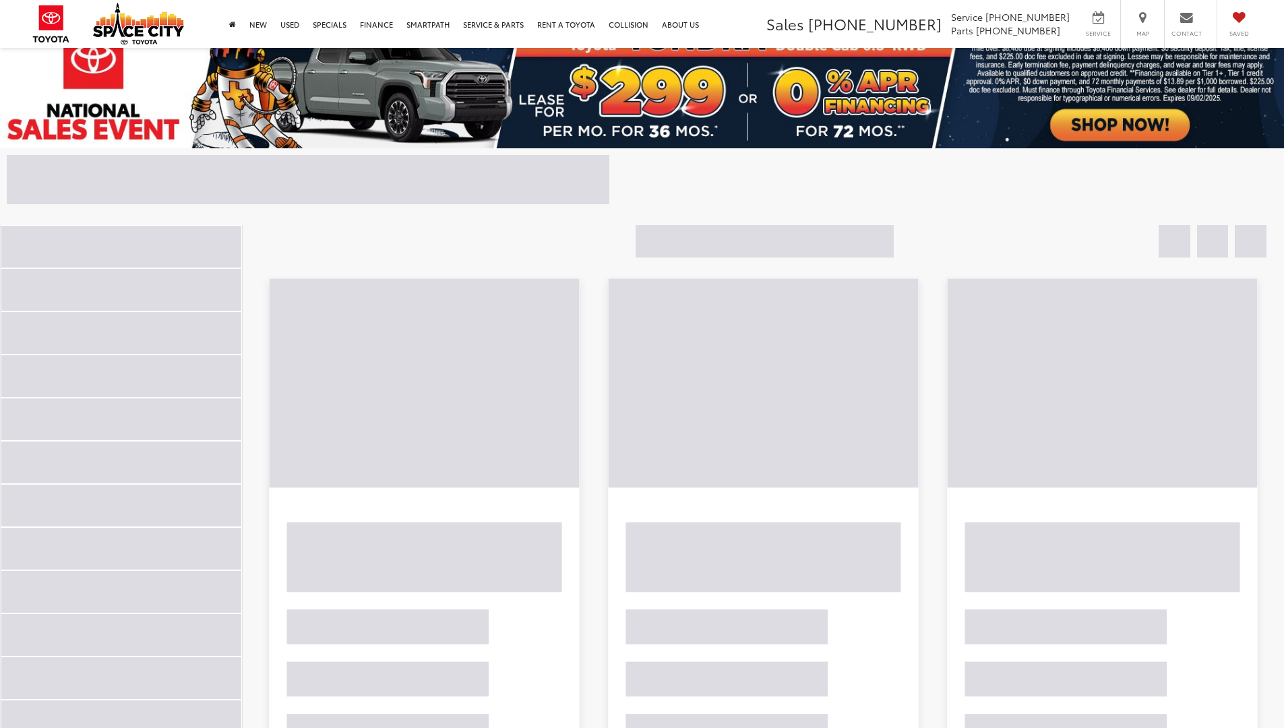
scroll to position [27, 0]
